Goal: Use online tool/utility: Use online tool/utility

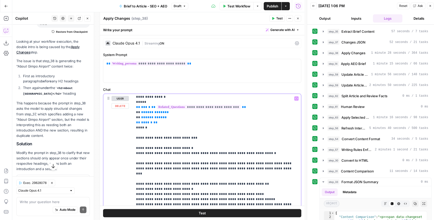
scroll to position [205, 0]
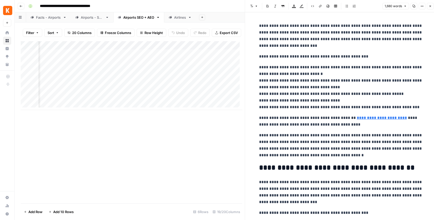
scroll to position [0, 461]
click at [148, 47] on div "Add Column" at bounding box center [131, 75] width 221 height 69
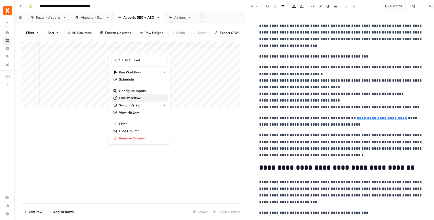
click at [138, 96] on span "Edit Workflow" at bounding box center [141, 97] width 45 height 5
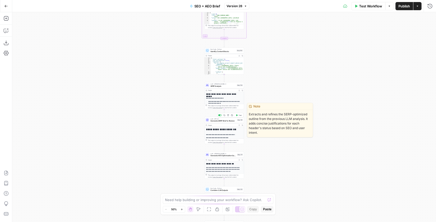
click at [225, 120] on span "Generate SERP Brief to Review" at bounding box center [224, 121] width 26 height 3
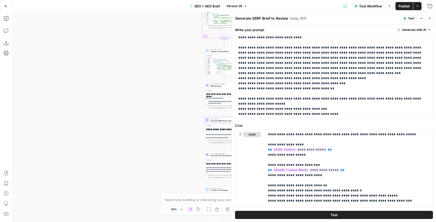
scroll to position [161, 0]
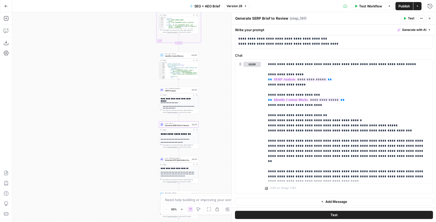
drag, startPoint x: 194, startPoint y: 87, endPoint x: 143, endPoint y: 90, distance: 50.5
click at [144, 91] on div "Workflow Set Inputs Inputs Power Agent Identify target keywords - Fork Step 148…" at bounding box center [224, 117] width 424 height 210
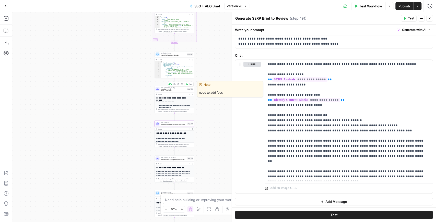
click at [170, 91] on span "SERP Analysis" at bounding box center [173, 90] width 25 height 3
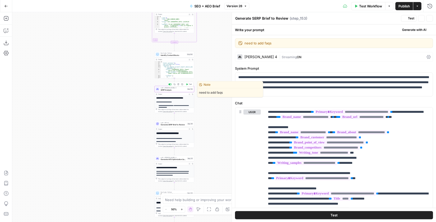
type textarea "SERP Analysis"
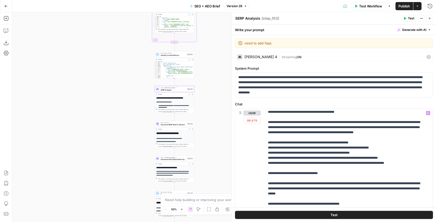
scroll to position [370, 0]
